Goal: Communication & Community: Answer question/provide support

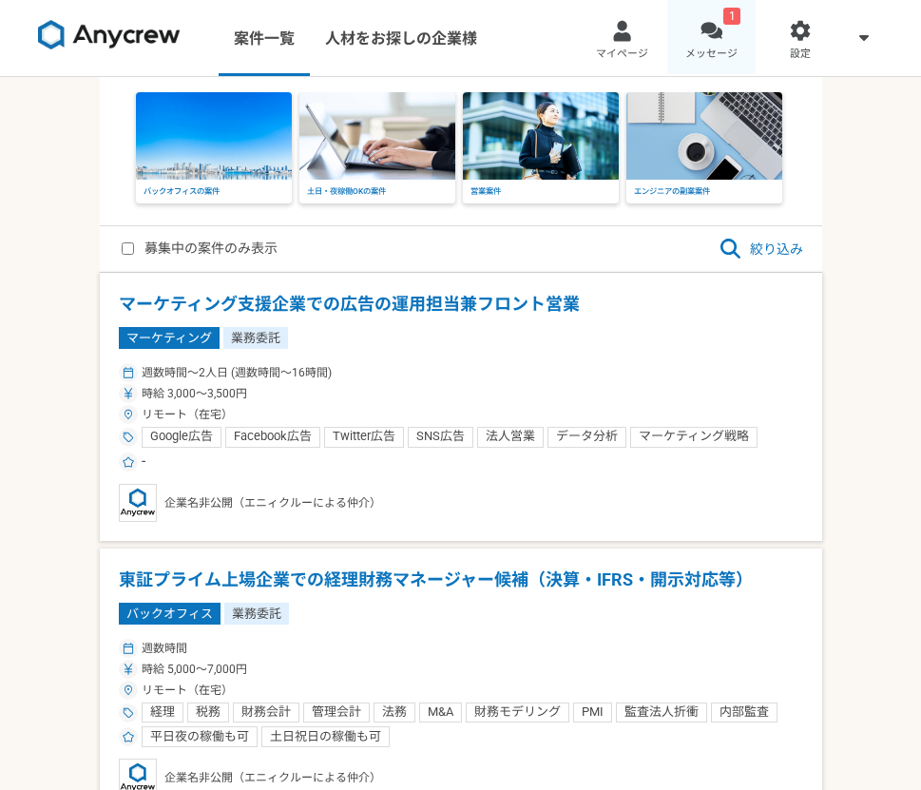
click at [725, 24] on link "1 メッセージ" at bounding box center [712, 38] width 89 height 76
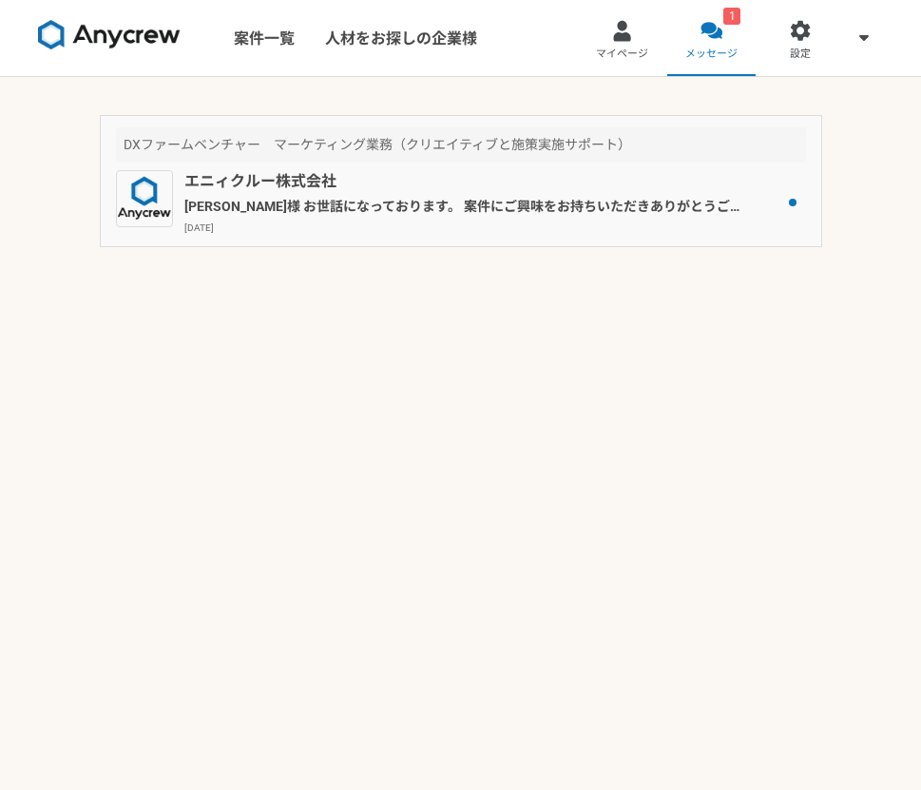
click at [469, 212] on p "[PERSON_NAME]様 お世話になっております。 案件にご興味をお持ちいただきありがとうございます。 毎週[DATE]の出社が難しい点、承知しました。 …" at bounding box center [464, 207] width 560 height 20
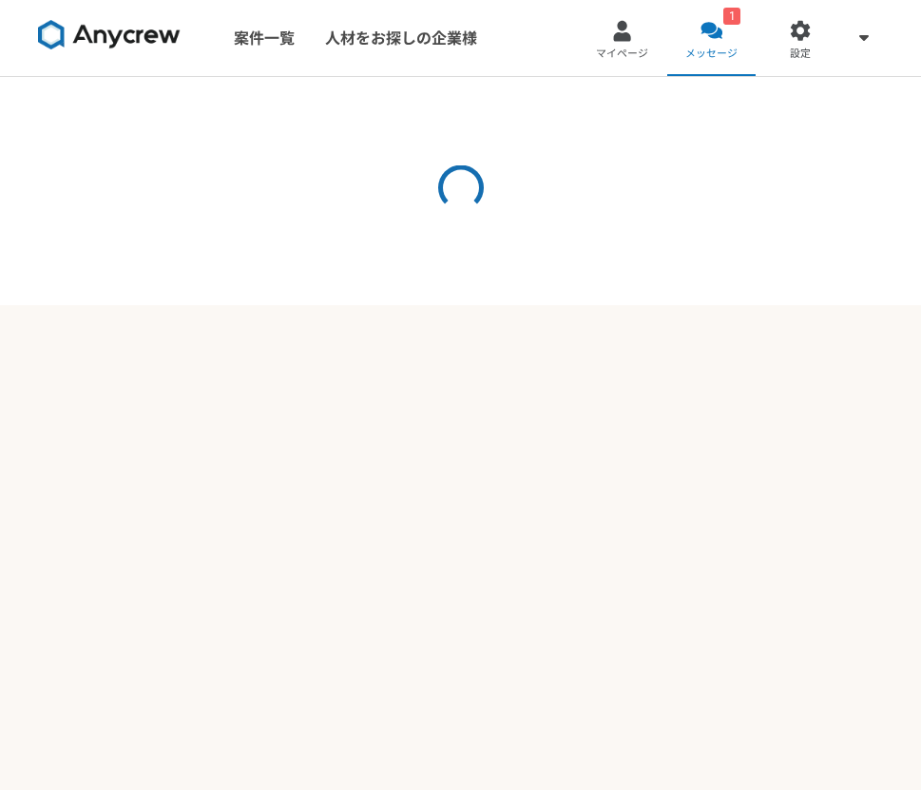
scroll to position [474, 0]
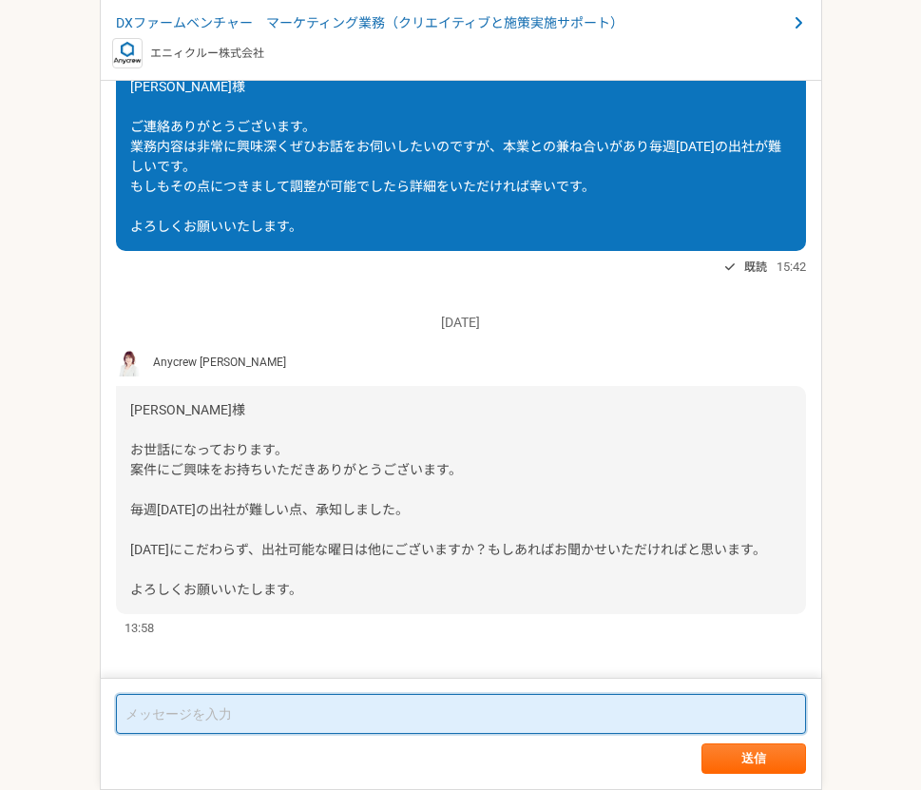
click at [378, 733] on textarea at bounding box center [461, 714] width 690 height 40
click at [354, 709] on textarea at bounding box center [461, 714] width 690 height 40
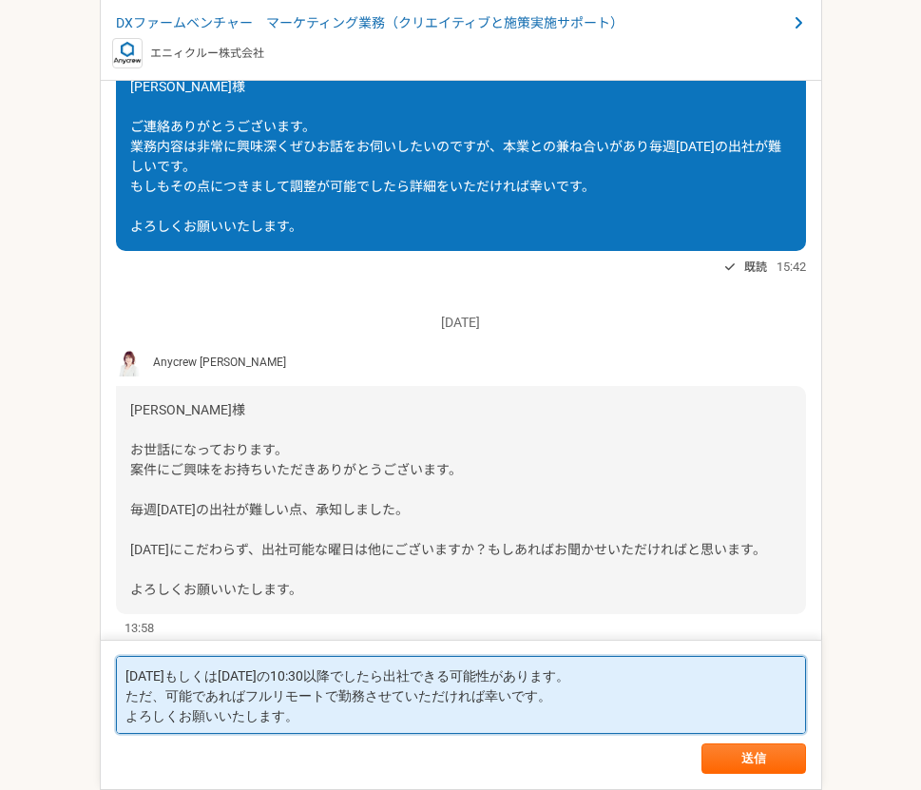
click at [247, 697] on textarea "[DATE]もしくは[DATE]の10:30以降でしたら出社できる可能性があります。 ただ、可能であればフルリモートで勤務させていただければ幸いです。 よろし…" at bounding box center [461, 695] width 690 height 78
type textarea "[DATE]もしくは[DATE]の10:30以降でしたら出社できる可能性があります。 ただ、可能であればできるだけフルリモートで勤務させていただければ幸いです…"
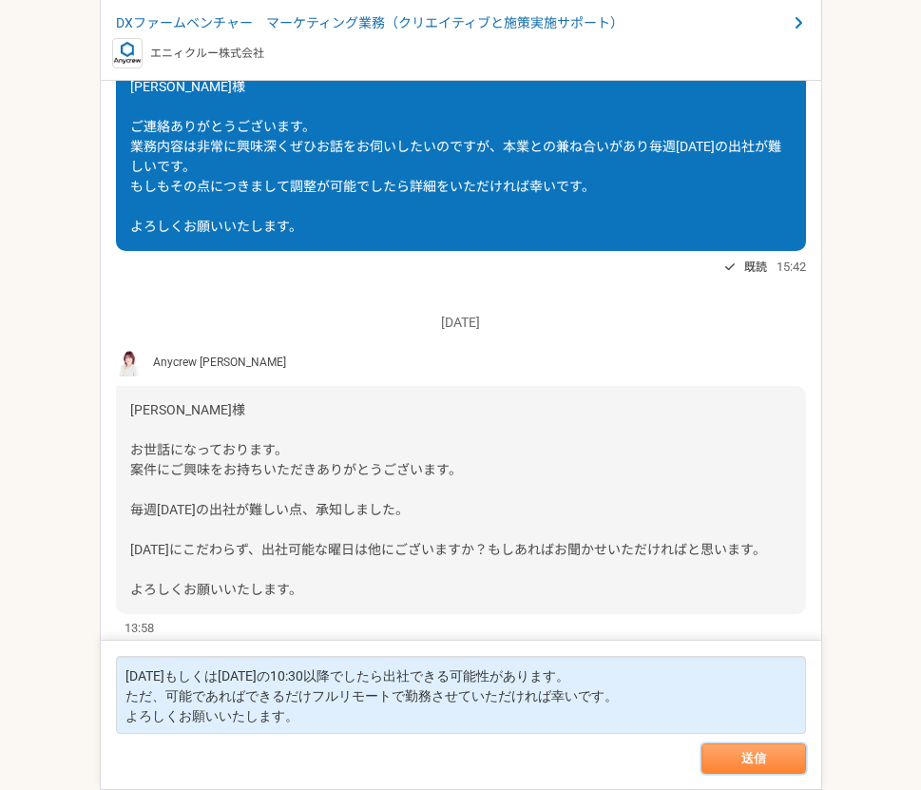
click at [744, 758] on button "送信" at bounding box center [754, 759] width 105 height 30
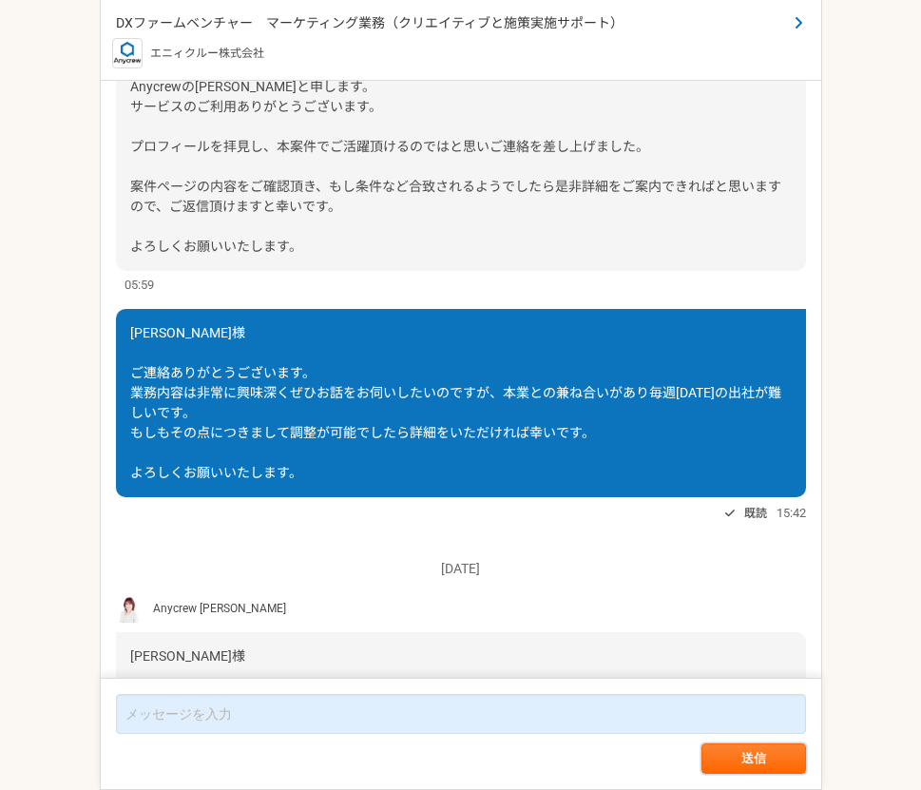
scroll to position [0, 0]
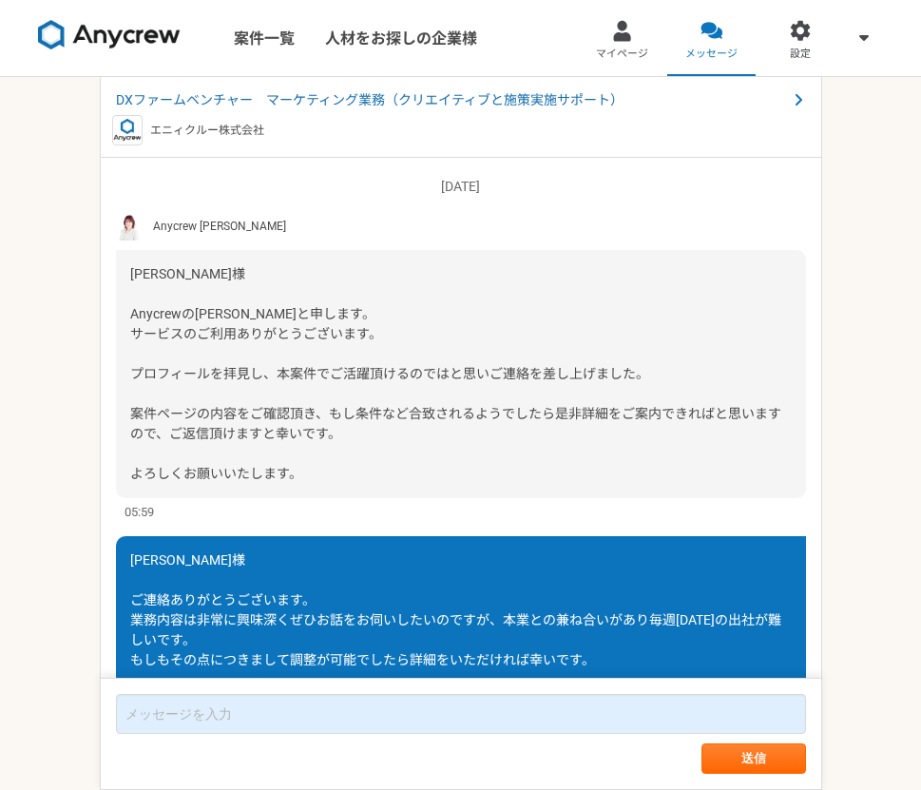
click at [128, 38] on img at bounding box center [109, 35] width 143 height 30
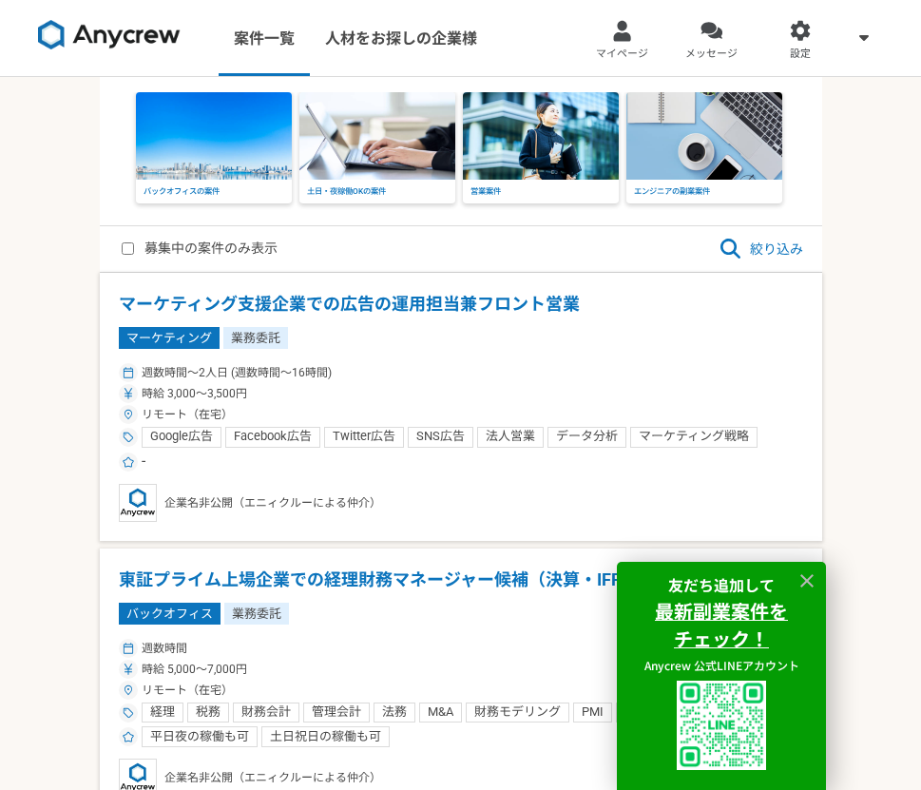
click at [735, 254] on icon at bounding box center [731, 249] width 20 height 20
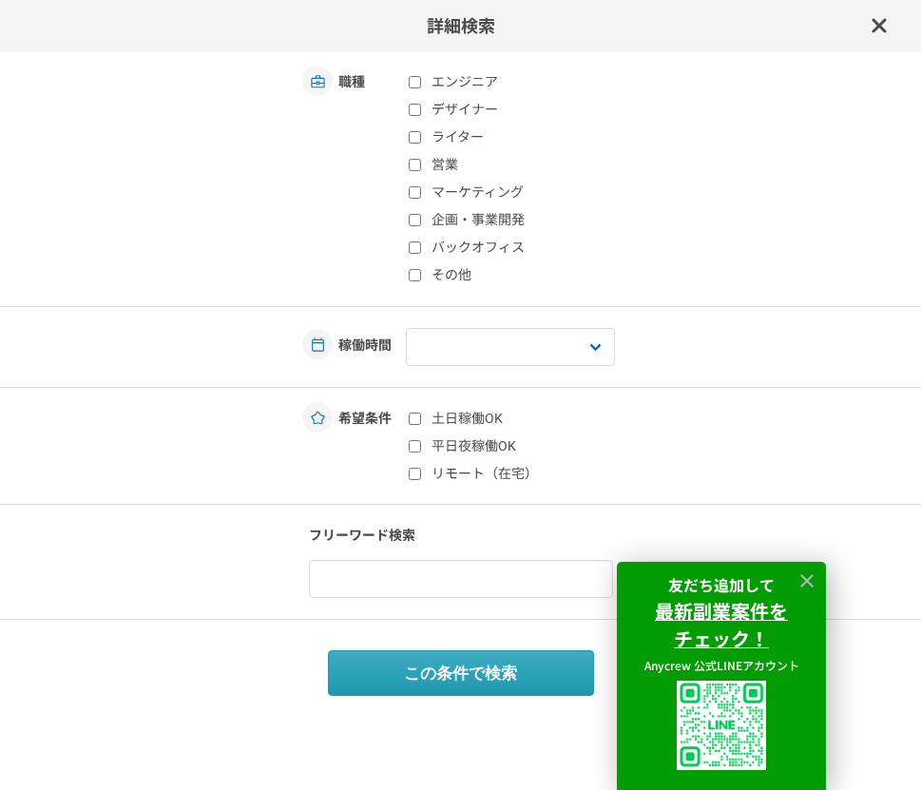
click at [418, 111] on input "デザイナー" at bounding box center [415, 110] width 12 height 12
checkbox input "true"
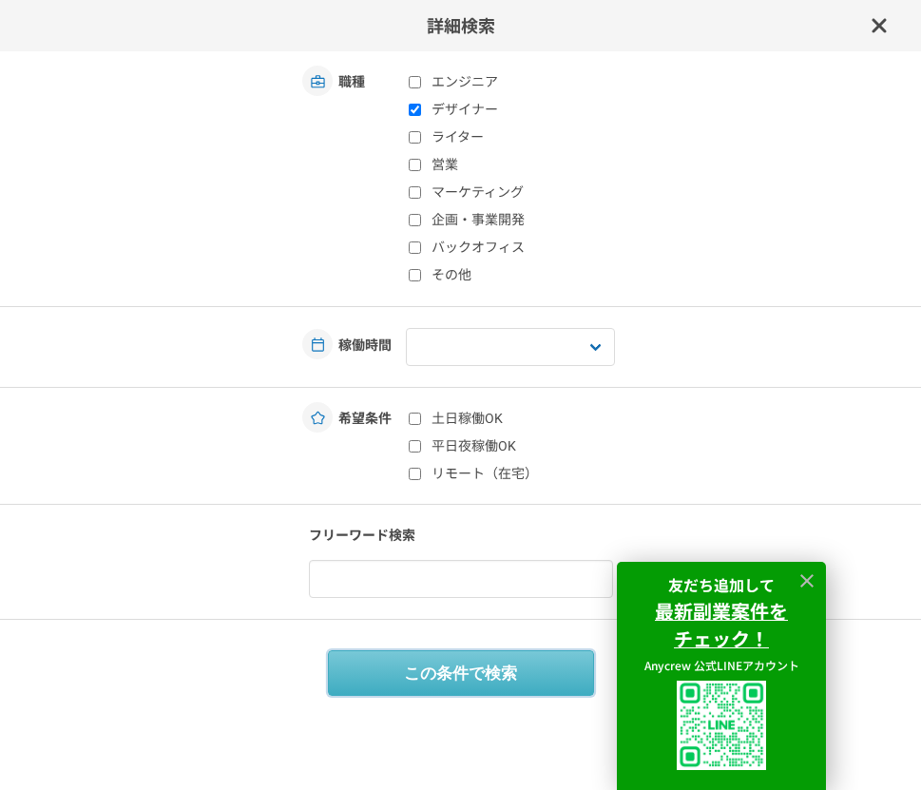
click at [425, 672] on button "この条件で検索" at bounding box center [461, 673] width 266 height 46
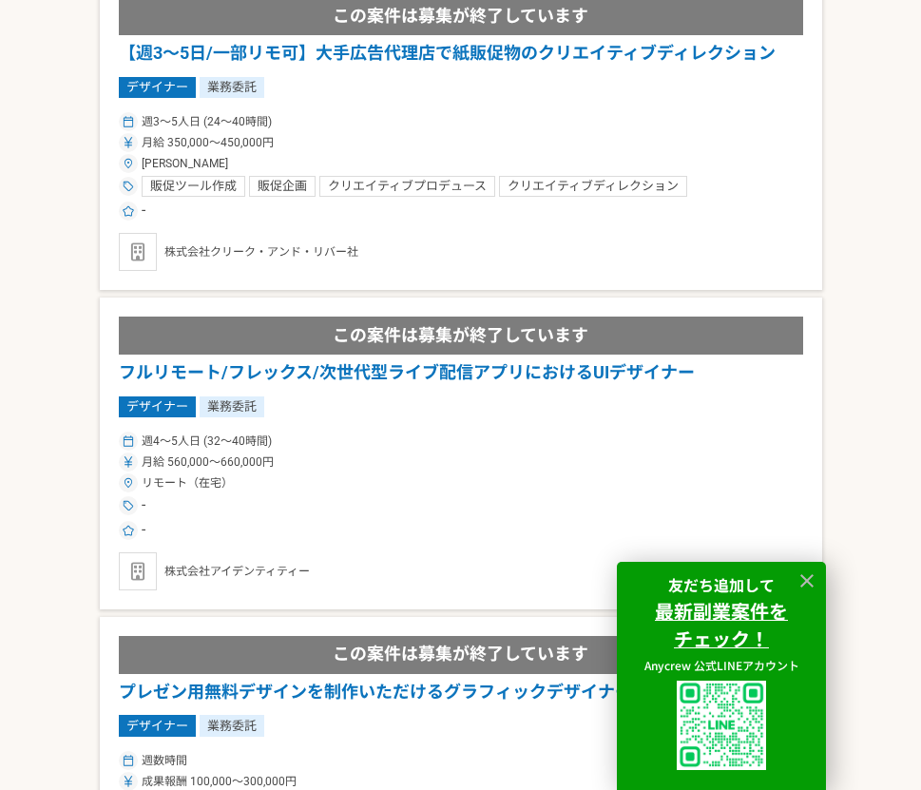
scroll to position [1213, 0]
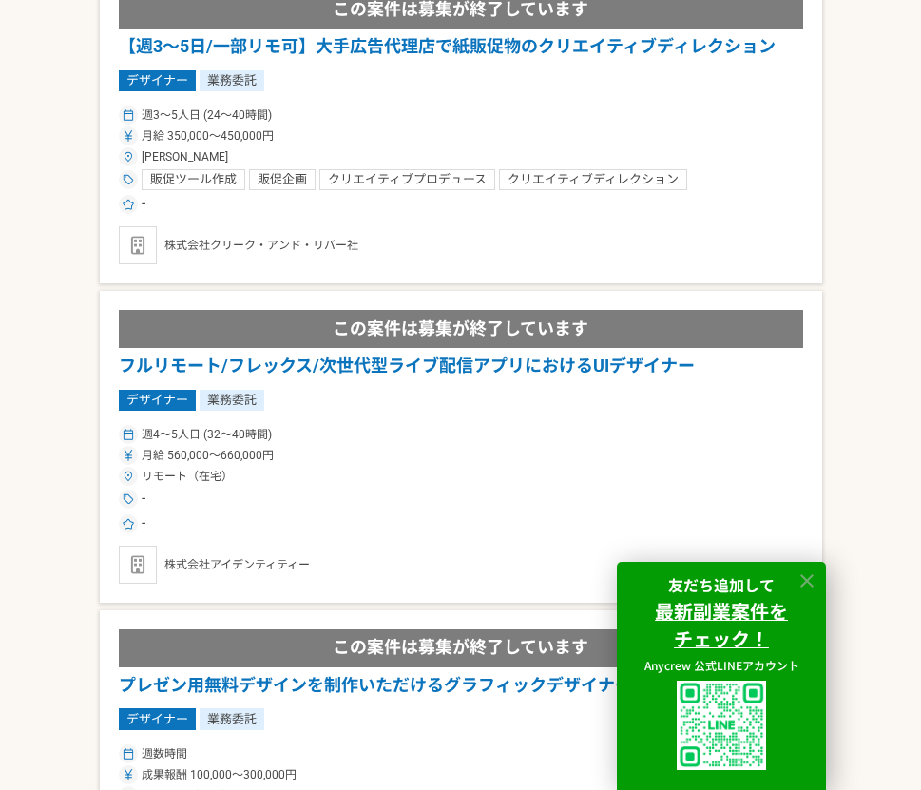
click at [809, 582] on icon at bounding box center [807, 580] width 13 height 13
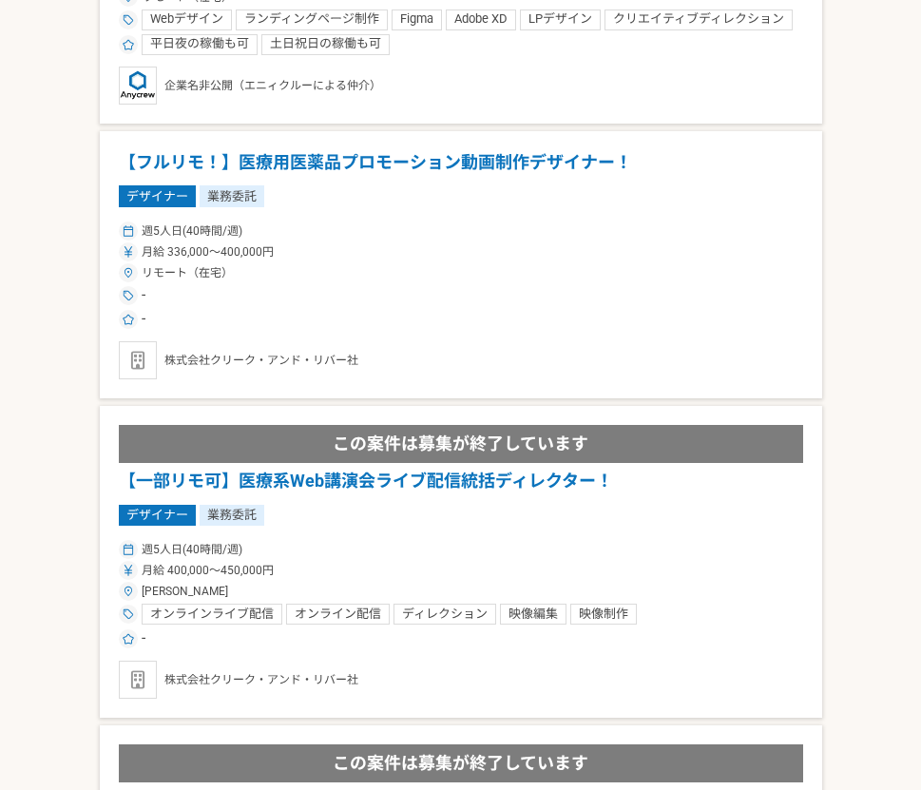
scroll to position [0, 0]
